Goal: Task Accomplishment & Management: Manage account settings

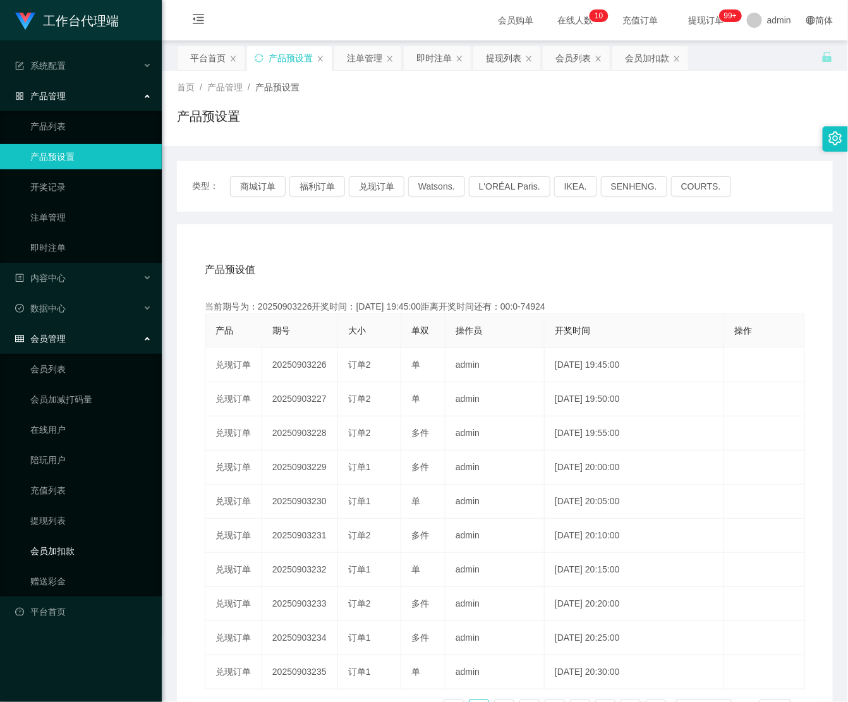
scroll to position [103, 0]
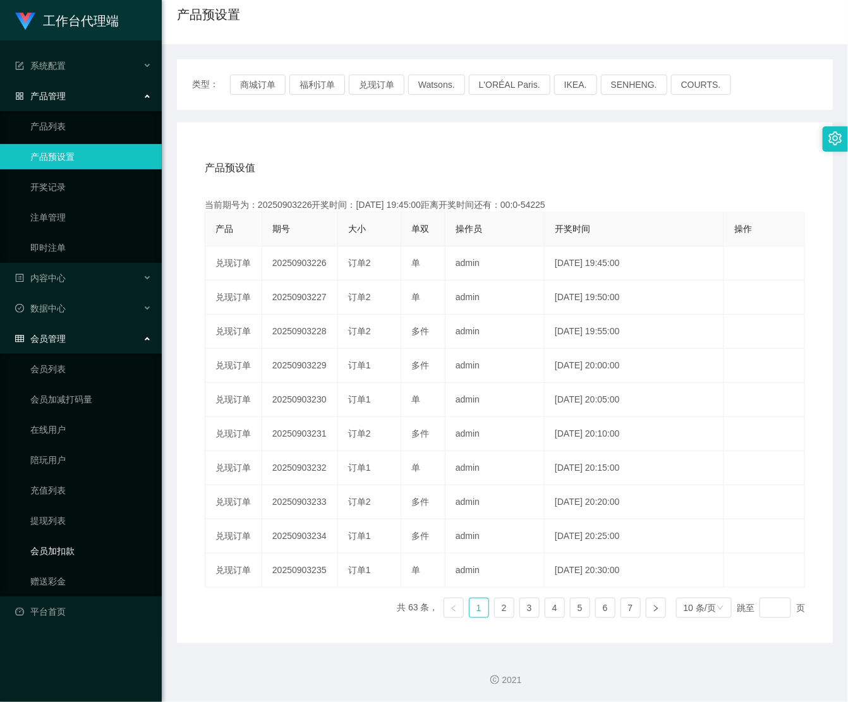
click at [56, 548] on link "会员加扣款" at bounding box center [90, 550] width 121 height 25
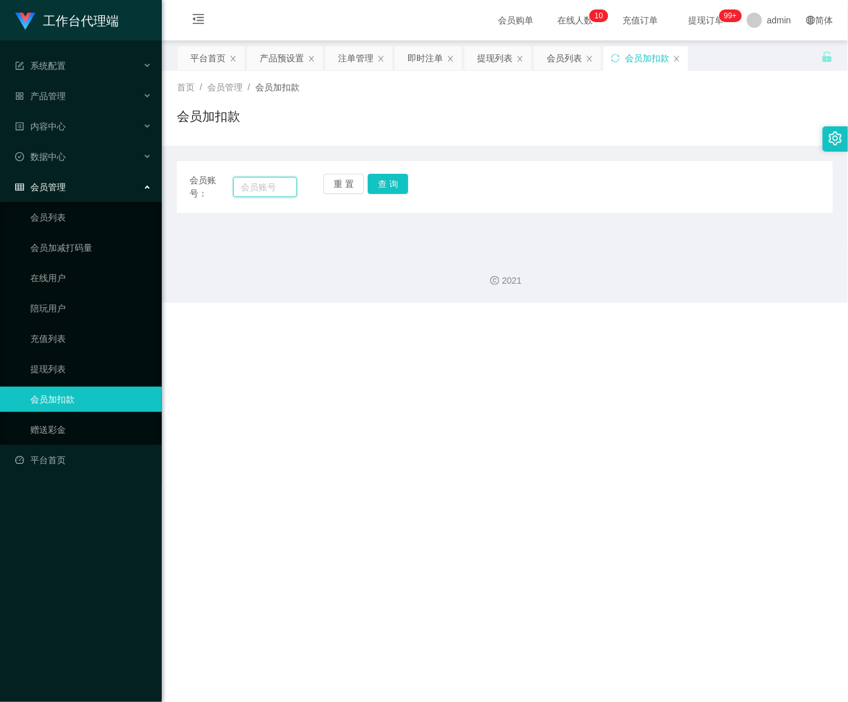
click at [244, 182] on input "text" at bounding box center [265, 187] width 64 height 20
paste input "LRK"
type input "LRK"
click at [395, 183] on button "查 询" at bounding box center [388, 184] width 40 height 20
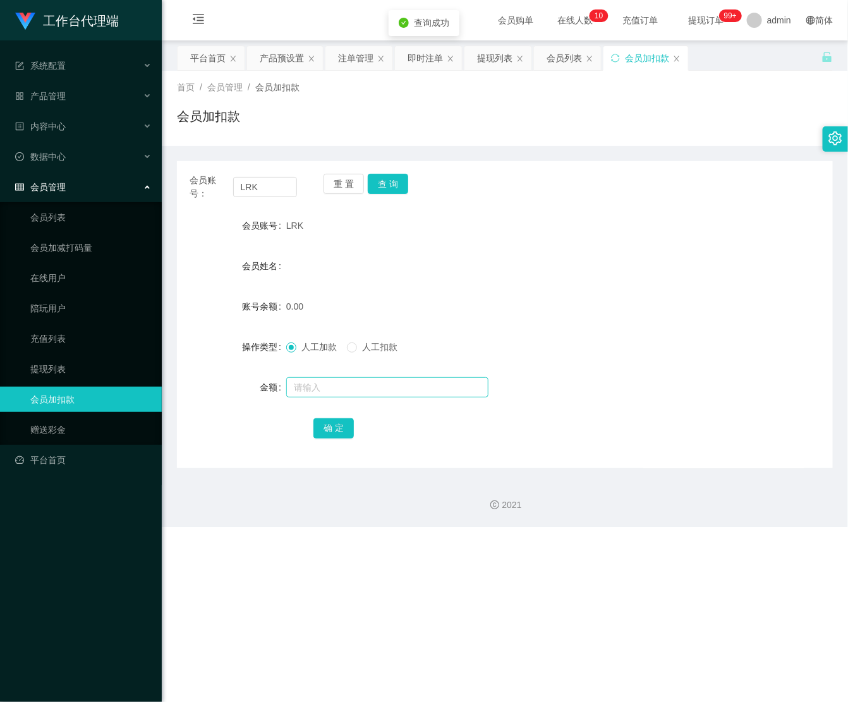
click at [321, 379] on div at bounding box center [477, 387] width 383 height 25
click at [322, 383] on input "text" at bounding box center [387, 387] width 202 height 20
click at [599, 286] on form "会员账号 LRK 会员姓名 账号余额 0.00 操作类型 人工加款 人工扣款 金额 100 确 定" at bounding box center [505, 326] width 656 height 227
drag, startPoint x: 348, startPoint y: 392, endPoint x: 207, endPoint y: 368, distance: 143.5
click at [207, 368] on form "会员账号 LRK 会员姓名 账号余额 0.00 操作类型 人工加款 人工扣款 金额 100 确 定" at bounding box center [505, 326] width 656 height 227
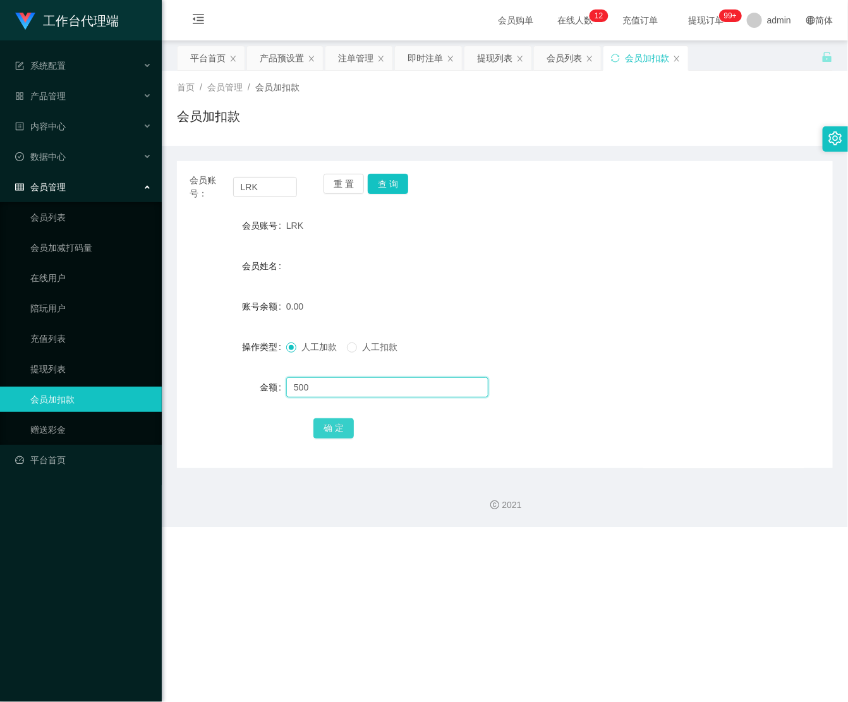
type input "500"
click at [338, 426] on div "确 定" at bounding box center [504, 427] width 383 height 25
click at [338, 426] on button "确 定" at bounding box center [333, 428] width 40 height 20
click at [545, 266] on div "会员姓名" at bounding box center [505, 265] width 656 height 25
click at [69, 95] on div "产品管理" at bounding box center [81, 95] width 162 height 25
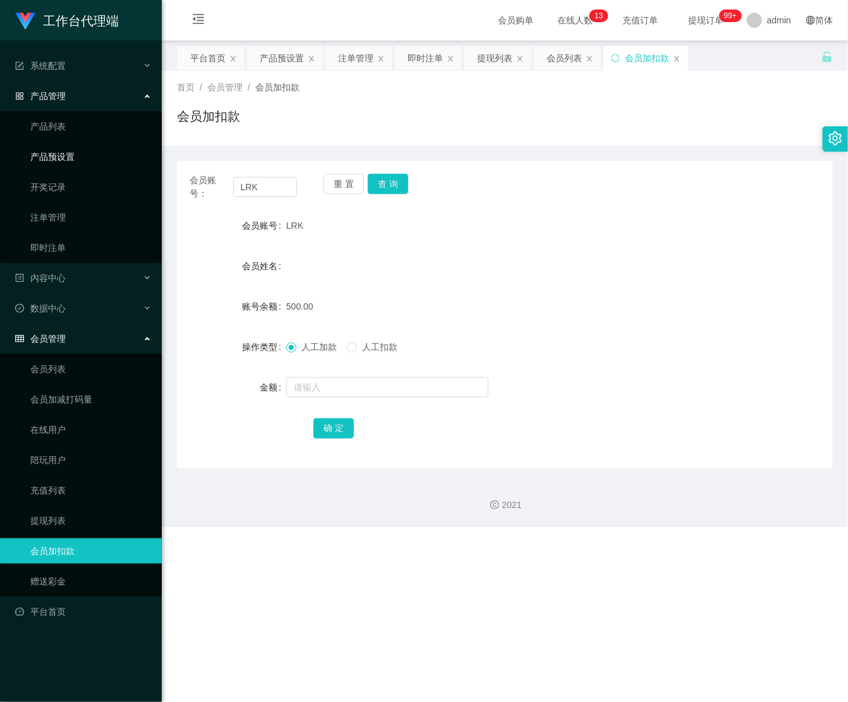
click at [69, 149] on link "产品预设置" at bounding box center [90, 156] width 121 height 25
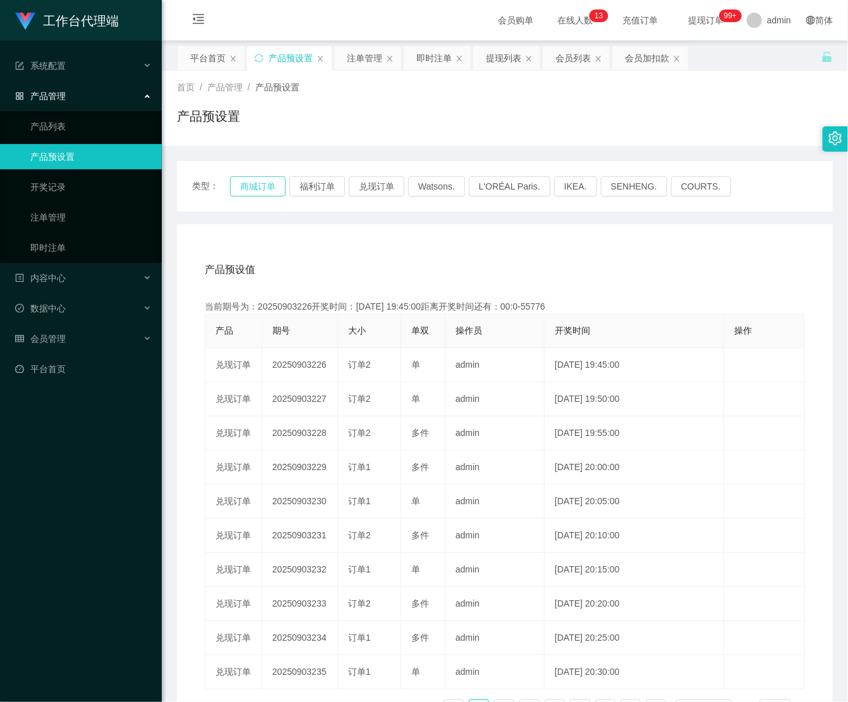
click at [278, 181] on button "商城订单" at bounding box center [258, 186] width 56 height 20
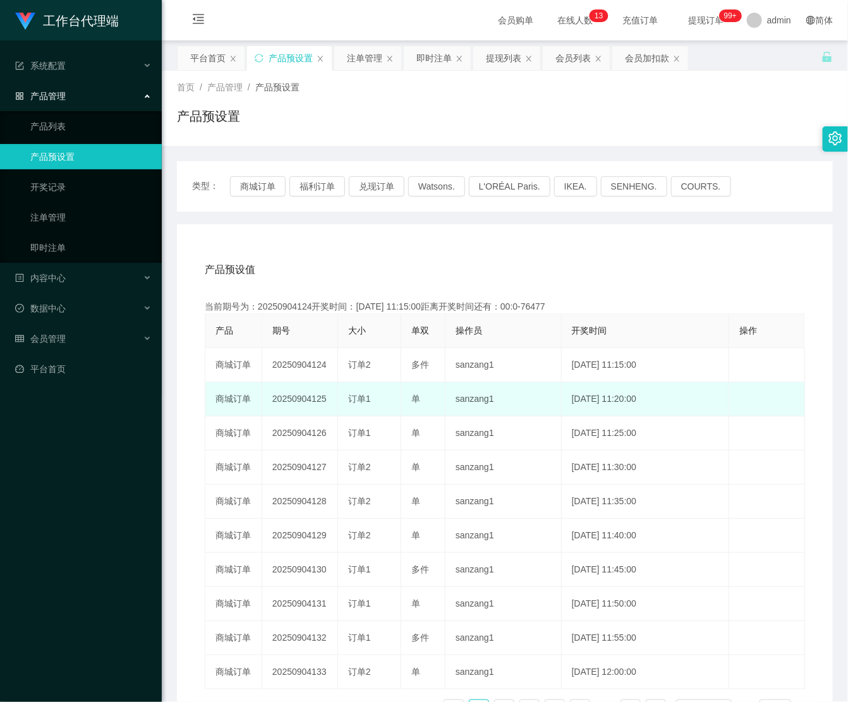
drag, startPoint x: 264, startPoint y: 398, endPoint x: 324, endPoint y: 399, distance: 60.0
click at [324, 399] on td "20250904125" at bounding box center [300, 399] width 76 height 34
copy td "20250904125"
